Goal: Task Accomplishment & Management: Manage account settings

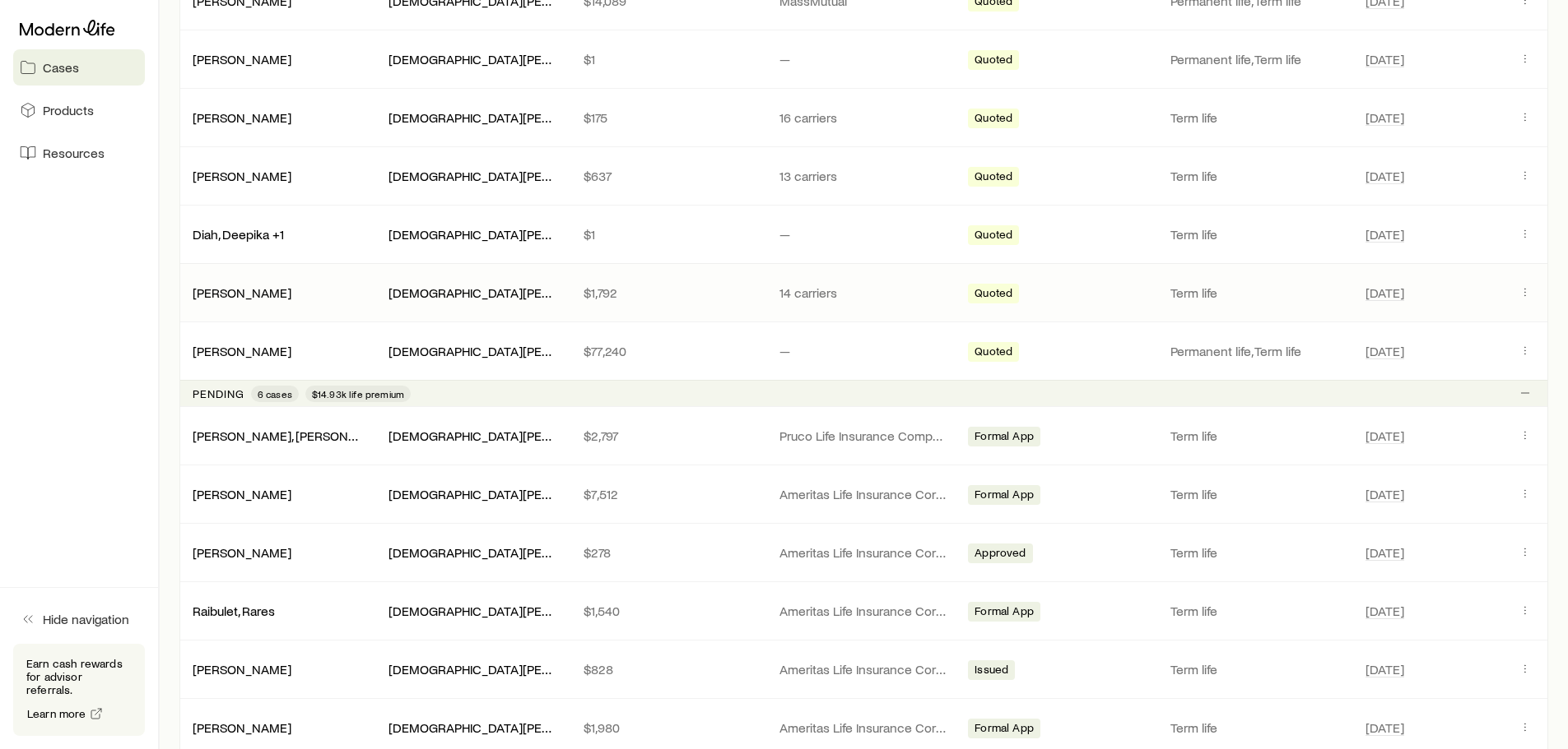
scroll to position [493, 0]
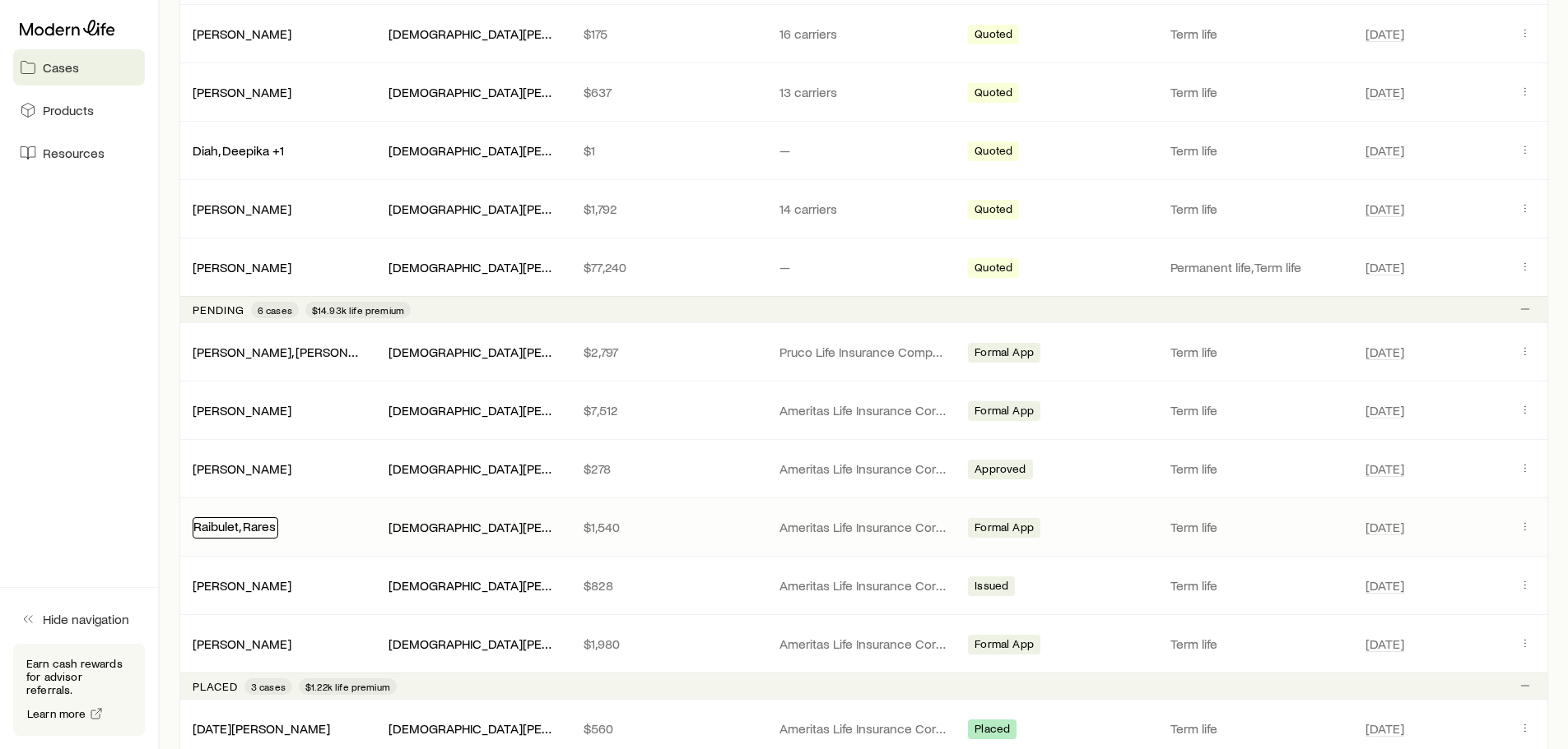
click at [260, 530] on link "Raibulet, Rares" at bounding box center [235, 525] width 83 height 16
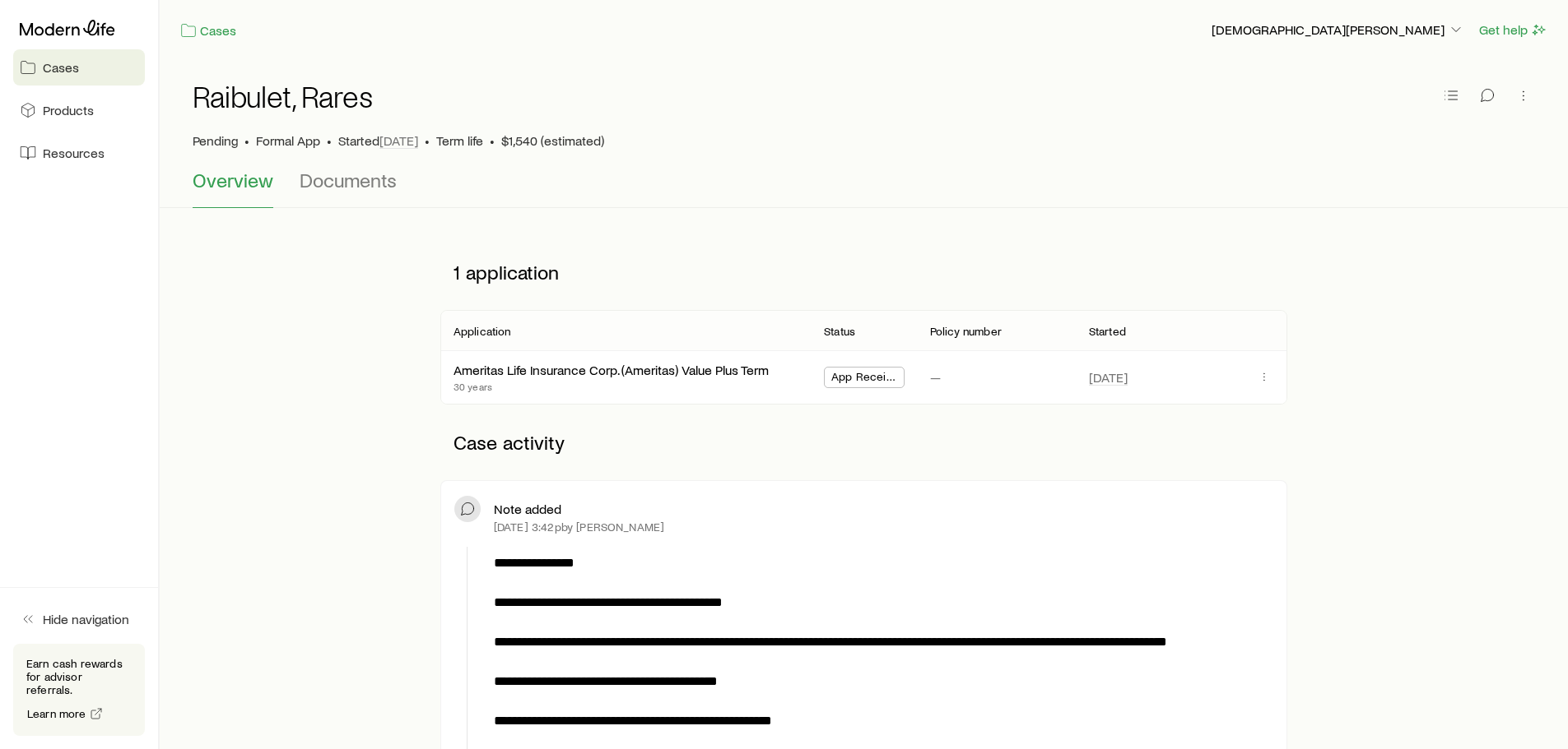
click at [68, 72] on span "Cases" at bounding box center [61, 68] width 37 height 17
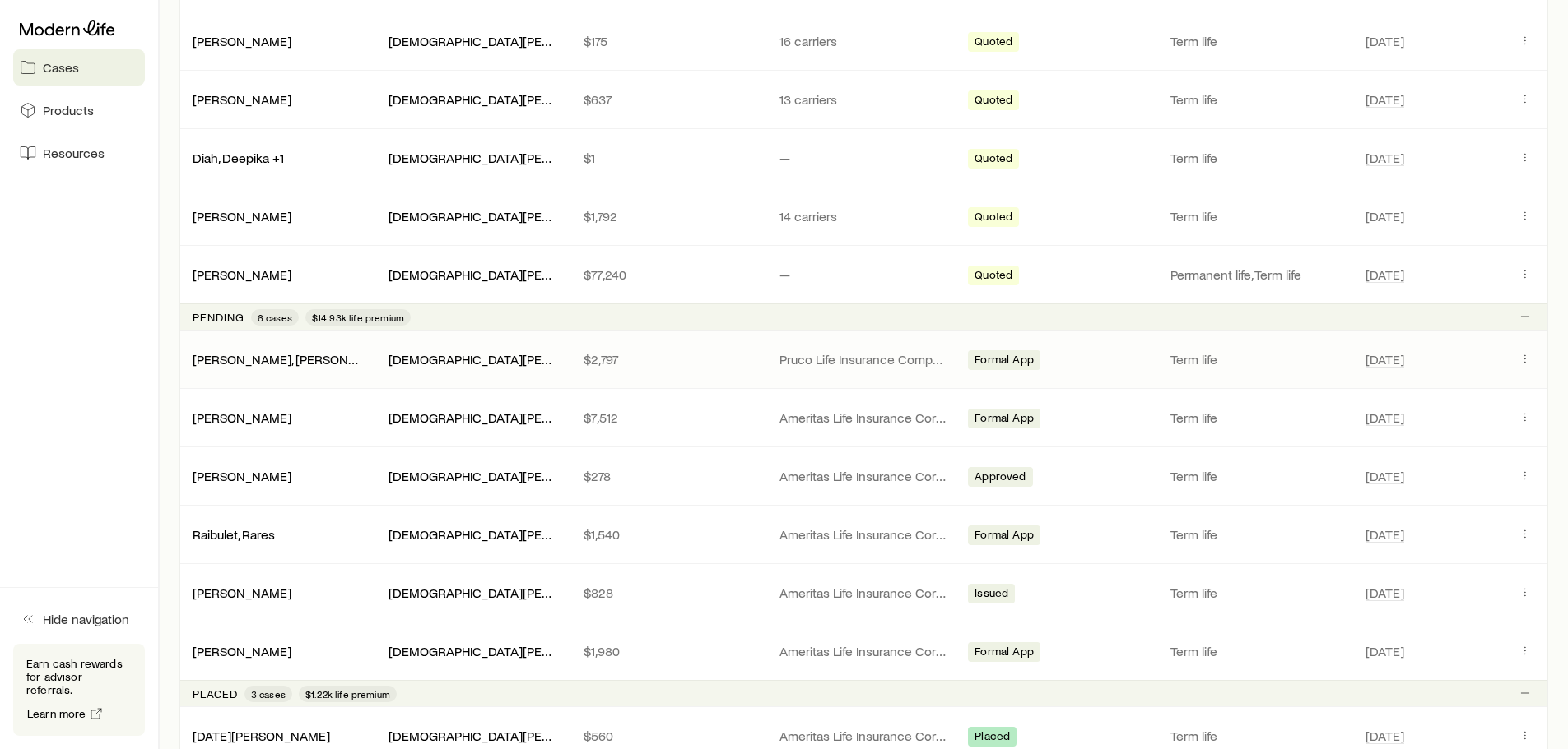
scroll to position [493, 0]
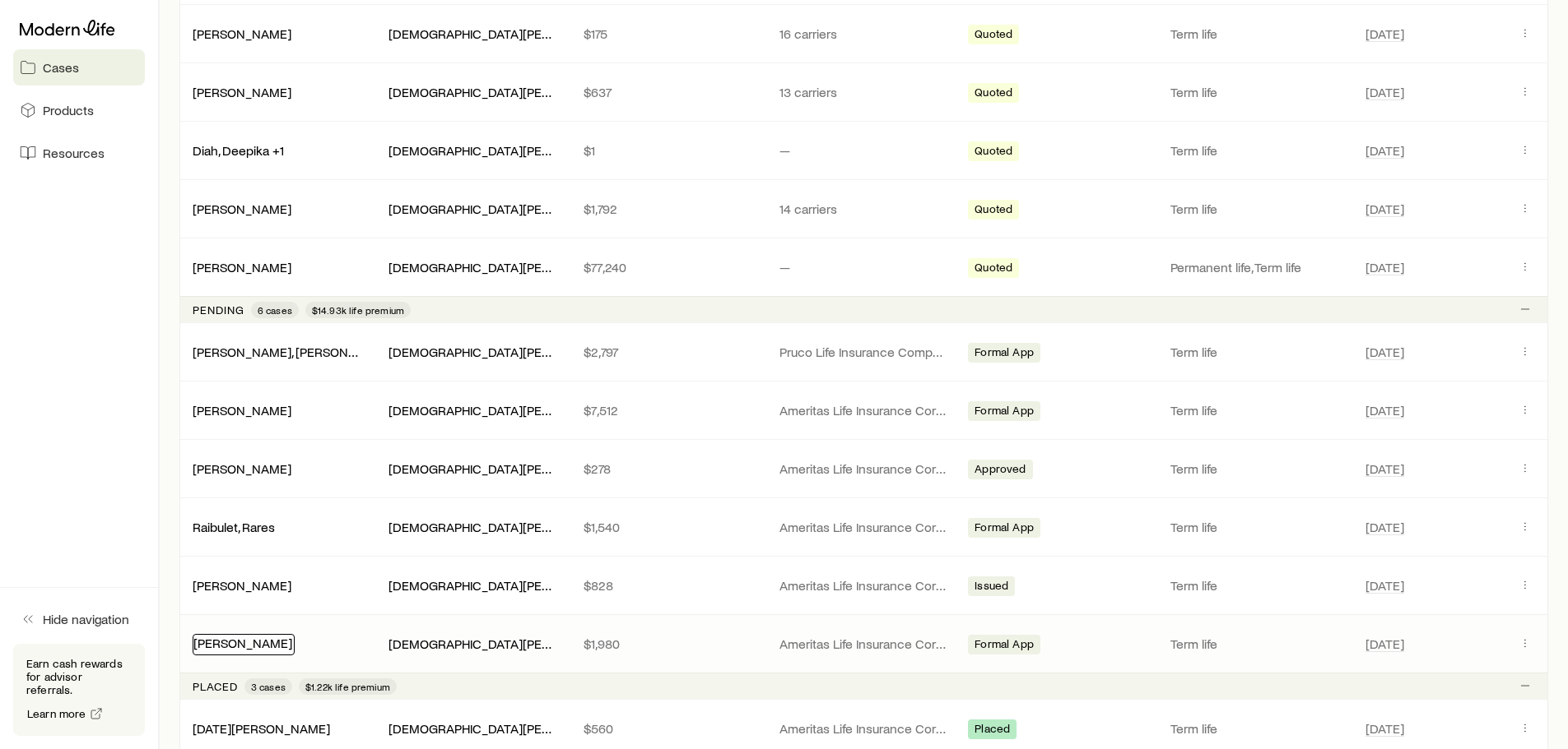
click at [251, 640] on link "[PERSON_NAME]" at bounding box center [243, 643] width 99 height 16
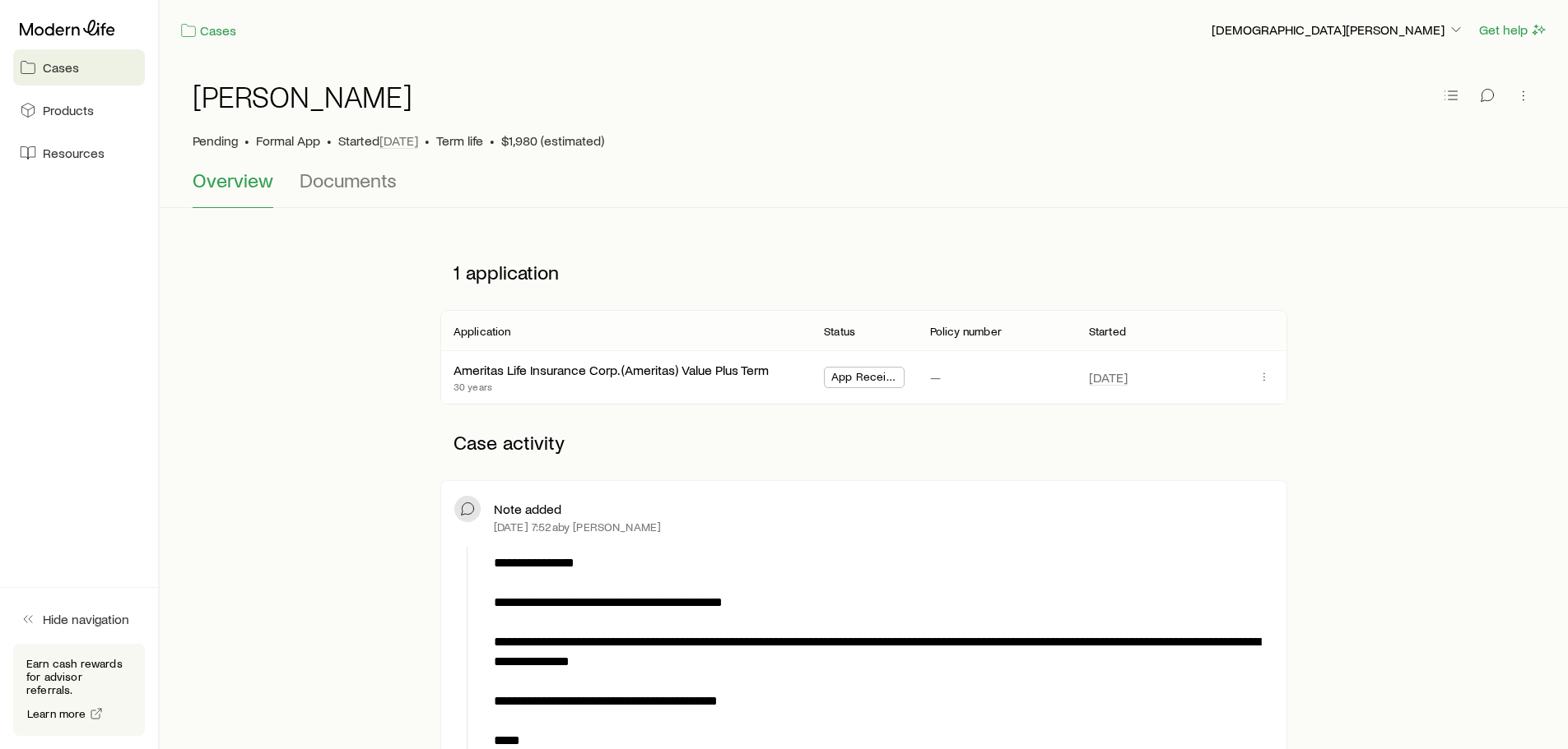
click at [61, 69] on span "Cases" at bounding box center [61, 68] width 37 height 17
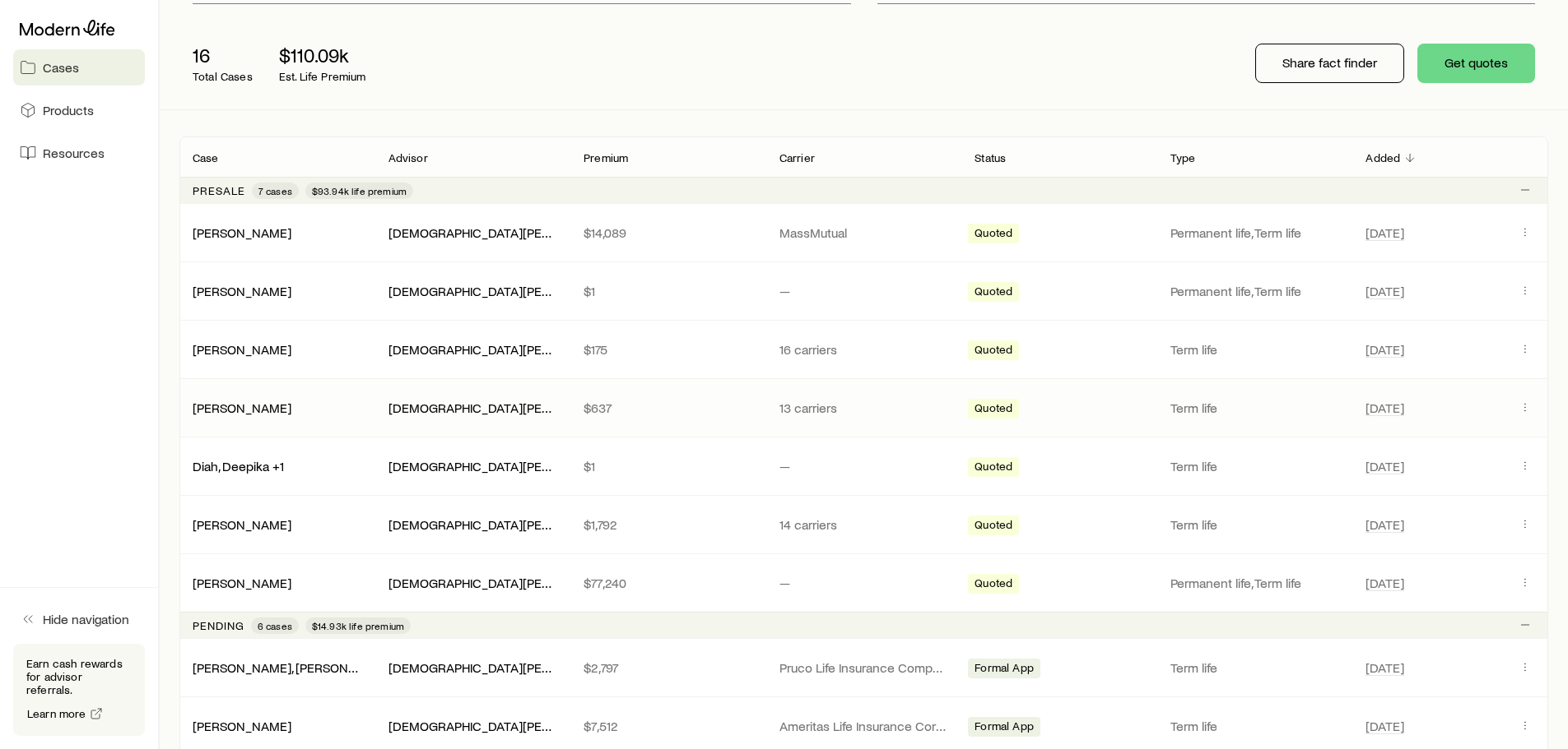
scroll to position [164, 0]
